Goal: Entertainment & Leisure: Consume media (video, audio)

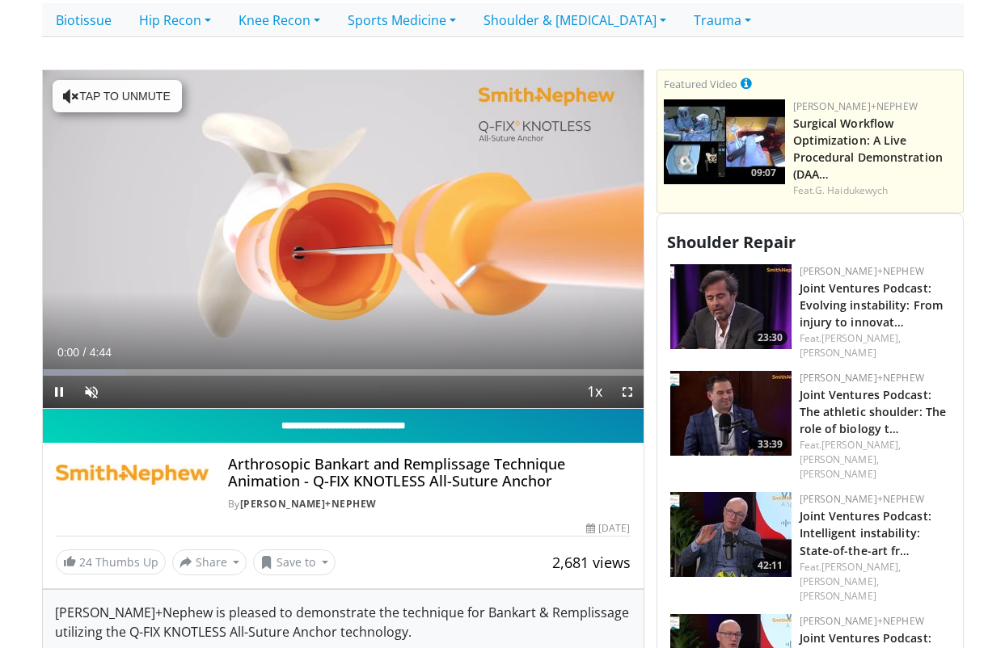
scroll to position [440, 0]
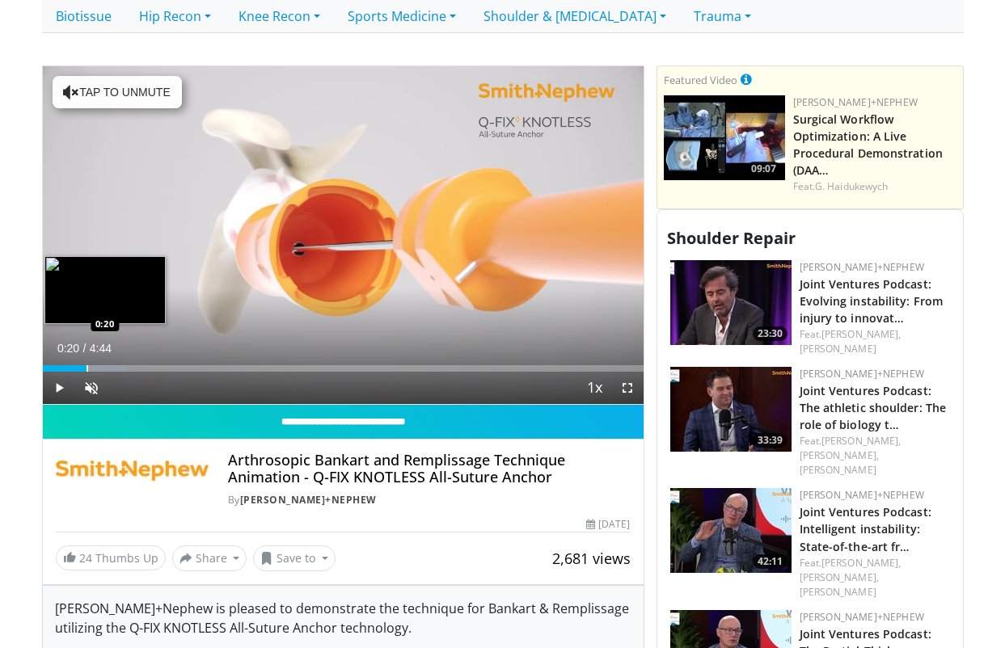
click at [86, 368] on div "Progress Bar" at bounding box center [87, 368] width 2 height 6
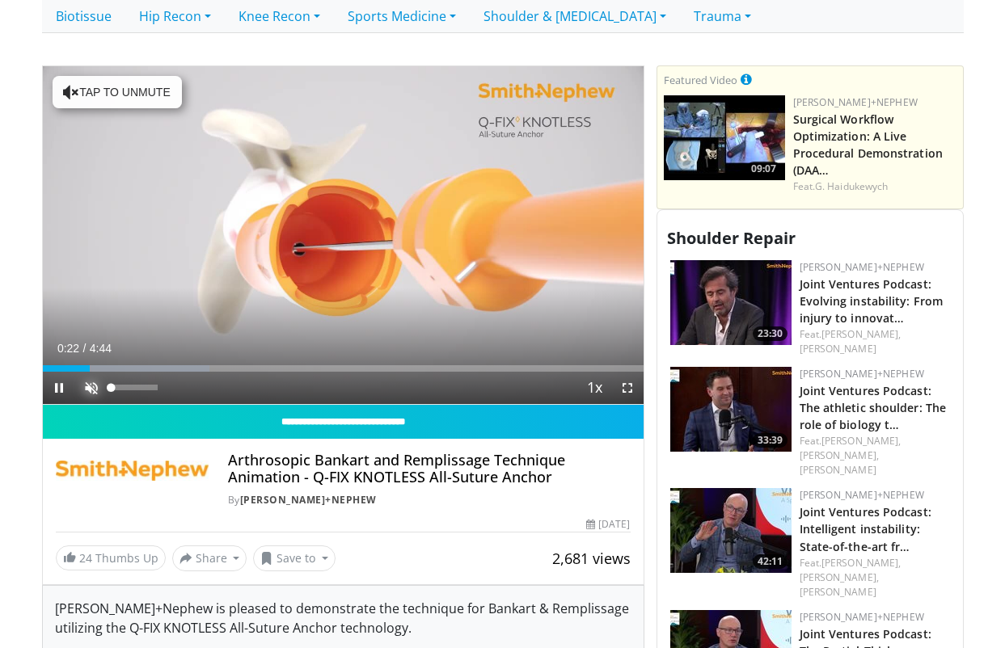
click at [90, 387] on span "Video Player" at bounding box center [91, 388] width 32 height 32
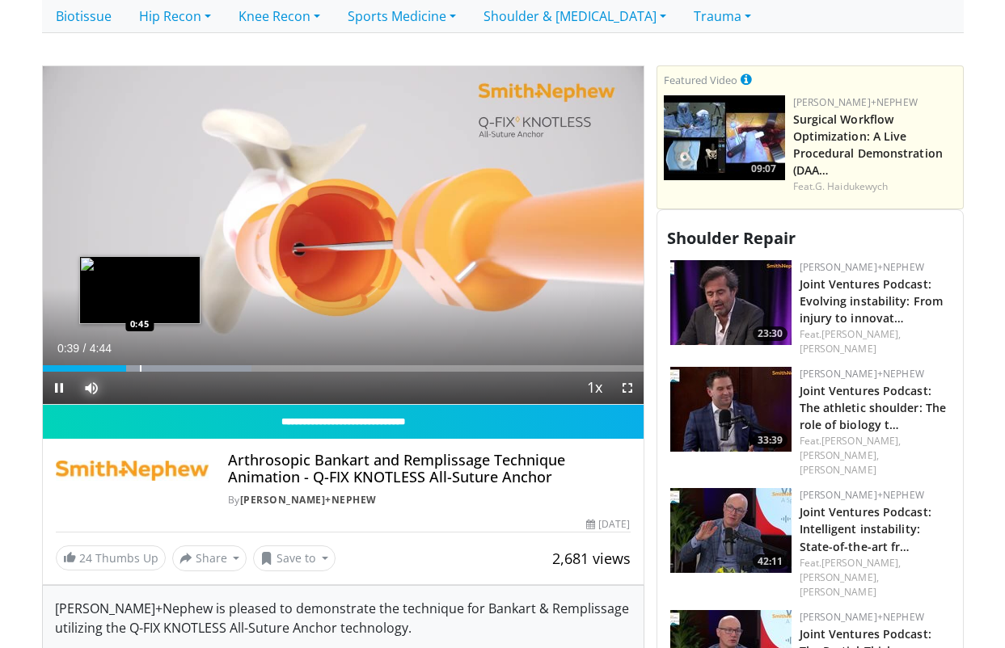
click at [140, 370] on div "Progress Bar" at bounding box center [141, 368] width 2 height 6
click at [162, 367] on div "Progress Bar" at bounding box center [163, 368] width 2 height 6
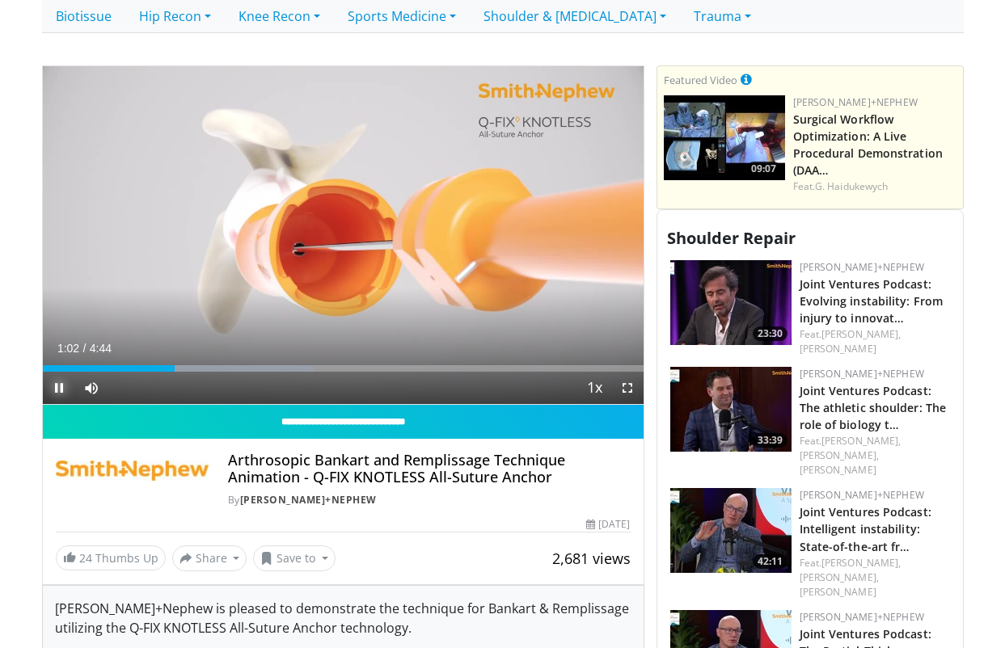
click at [54, 386] on span "Video Player" at bounding box center [59, 388] width 32 height 32
click at [59, 390] on span "Video Player" at bounding box center [59, 388] width 32 height 32
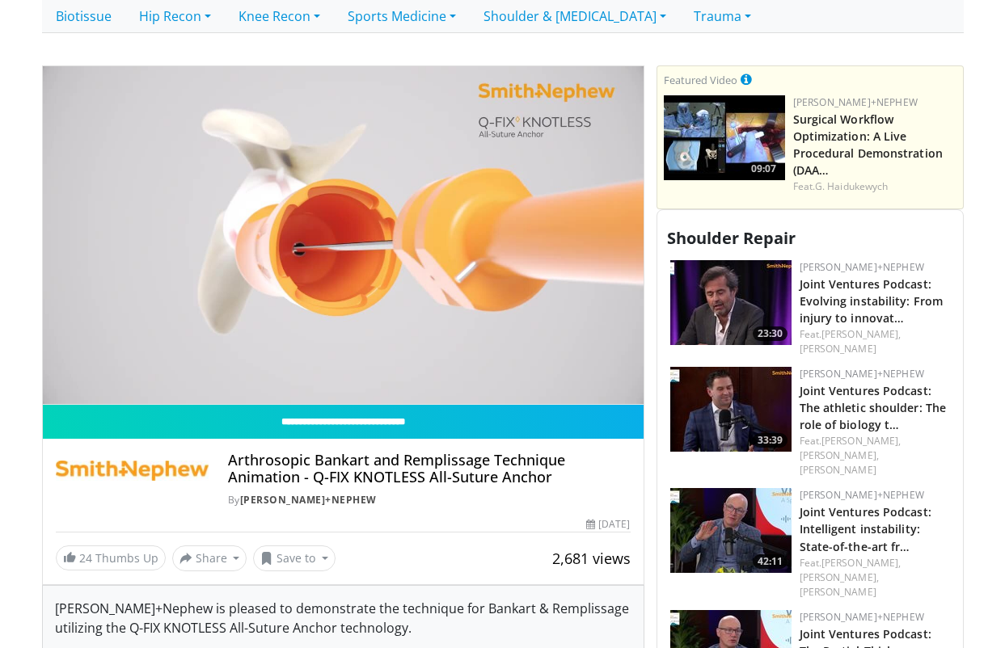
click at [59, 390] on video-js "**********" at bounding box center [343, 235] width 601 height 339
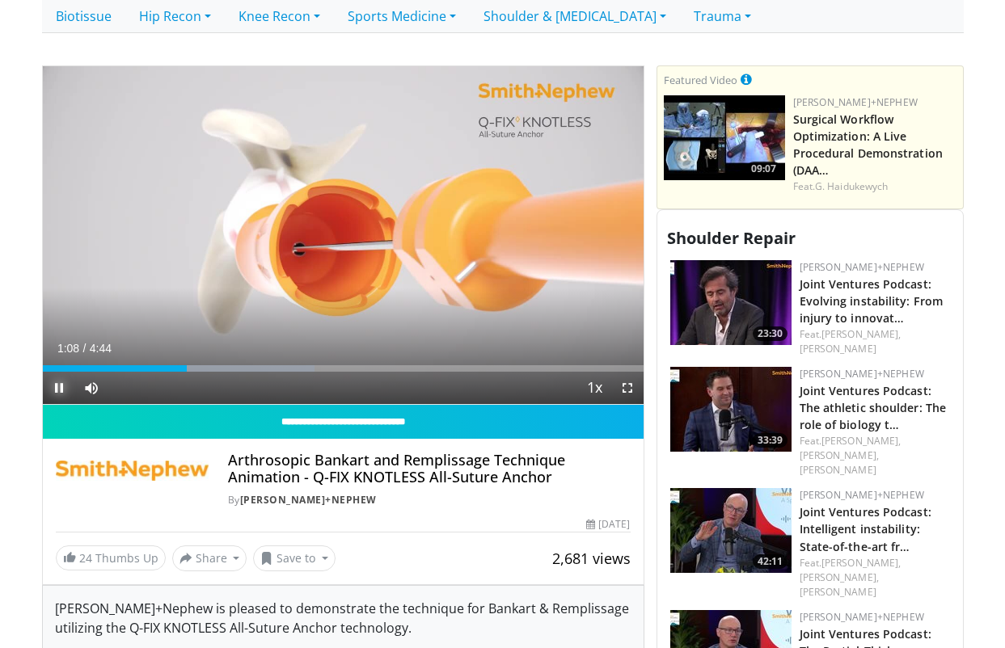
click at [58, 390] on span "Video Player" at bounding box center [59, 388] width 32 height 32
click at [57, 391] on span "Video Player" at bounding box center [59, 388] width 32 height 32
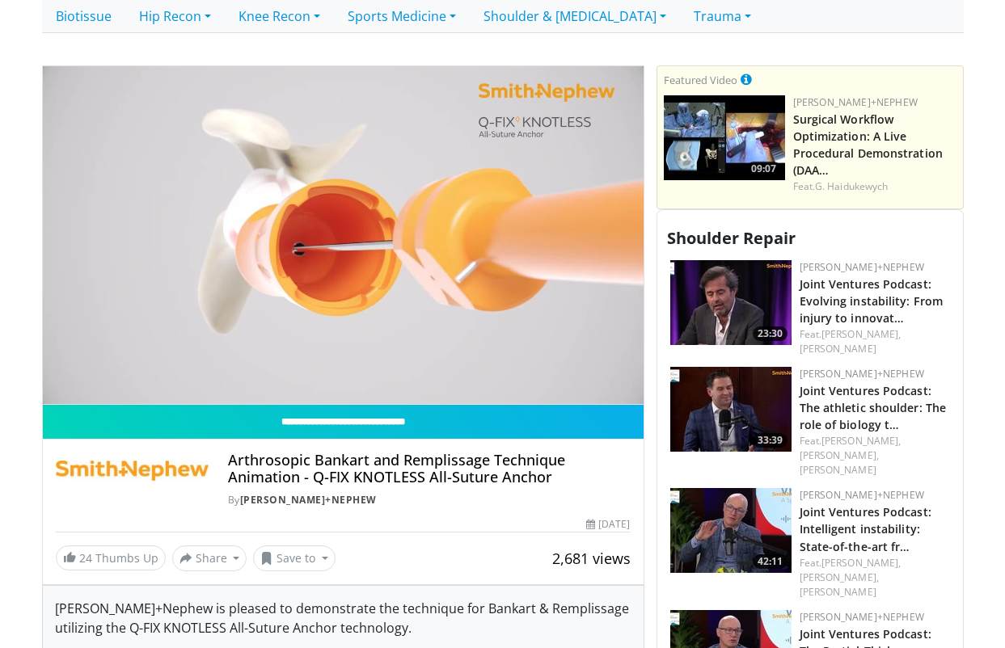
click at [57, 391] on div "10 seconds Tap to unmute" at bounding box center [343, 235] width 601 height 338
